Goal: Check status

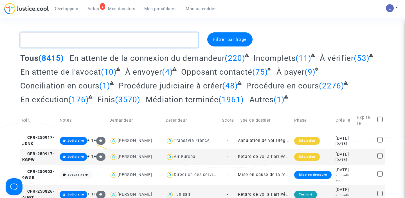
click at [110, 38] on textarea at bounding box center [109, 39] width 178 height 15
paste textarea "CFR-231017-8UDK"
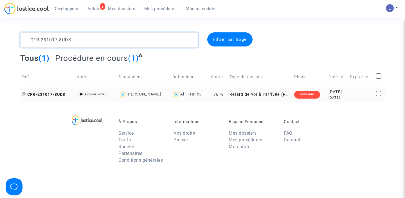
type textarea "CFR-231017-8UDK"
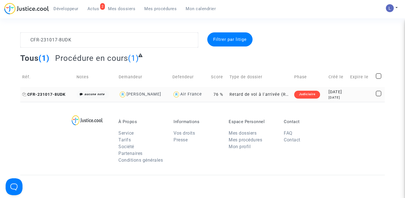
click at [62, 94] on span "CFR-231017-8UDK" at bounding box center [43, 94] width 43 height 5
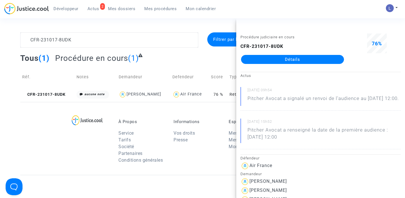
click at [296, 58] on link "Détails" at bounding box center [292, 59] width 103 height 9
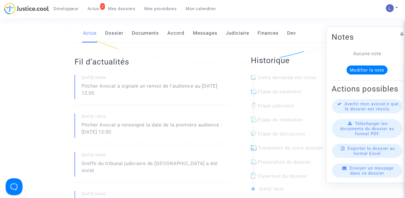
scroll to position [101, 0]
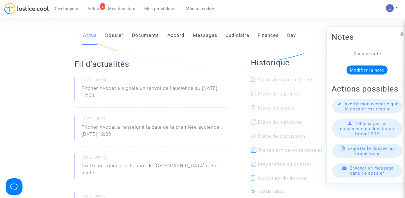
click at [237, 36] on link "Judiciaire" at bounding box center [237, 35] width 23 height 19
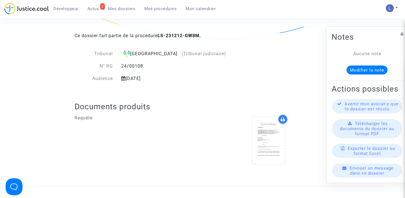
scroll to position [136, 0]
